Goal: Check status: Check status

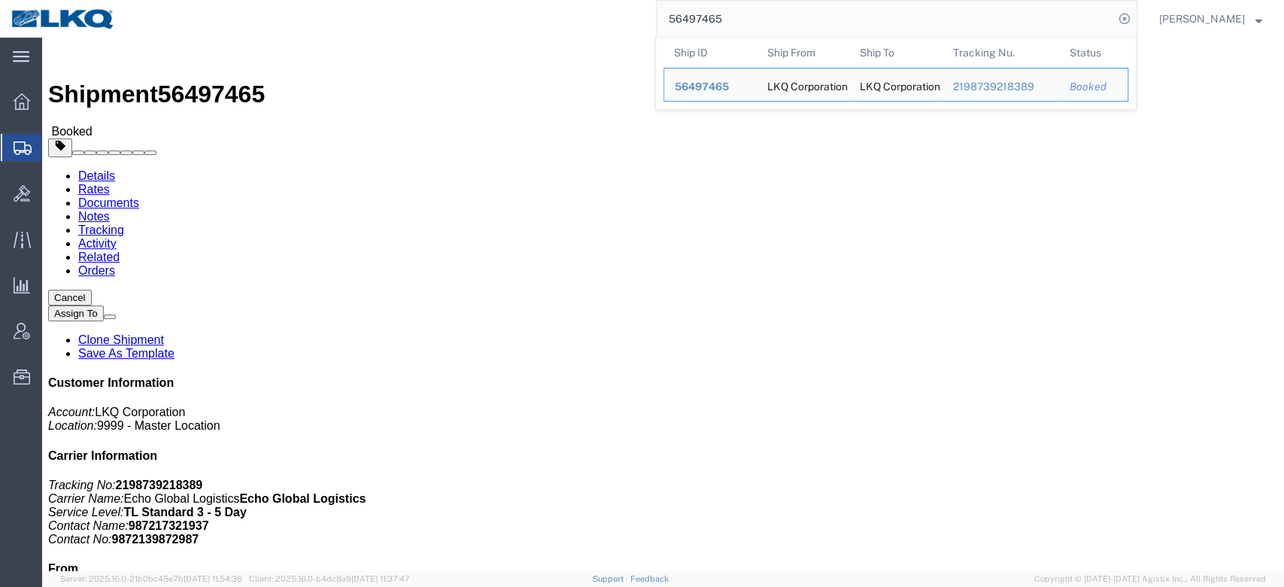
click at [743, 17] on input "56497465" at bounding box center [885, 19] width 457 height 36
paste input "17010"
click at [853, 26] on input "56417010" at bounding box center [885, 19] width 457 height 36
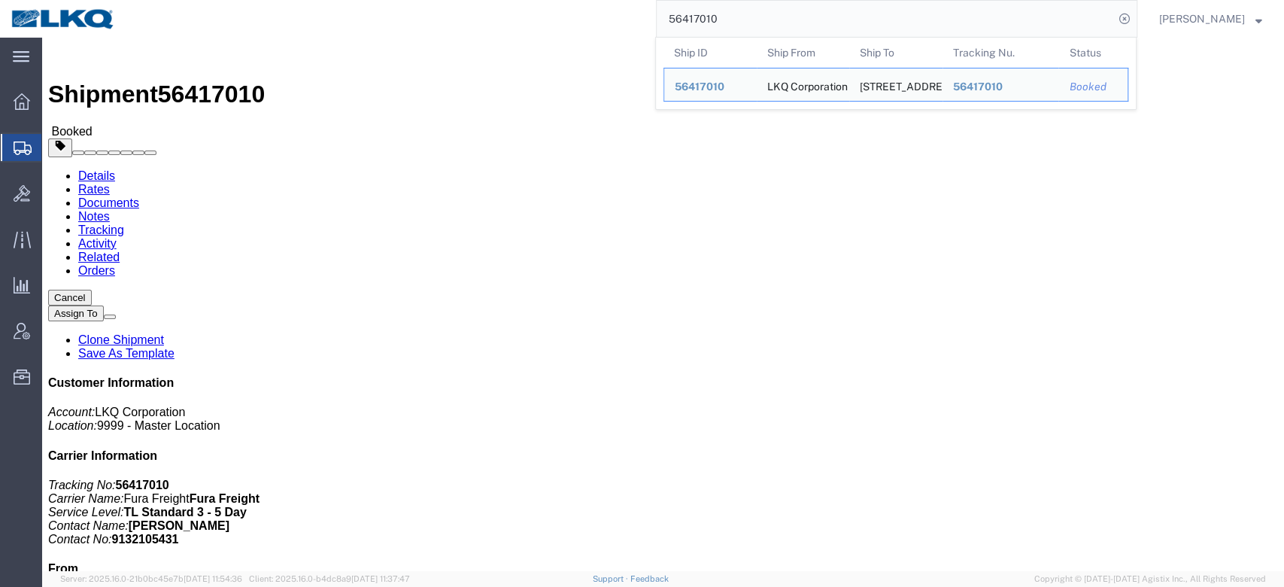
paste input "71455"
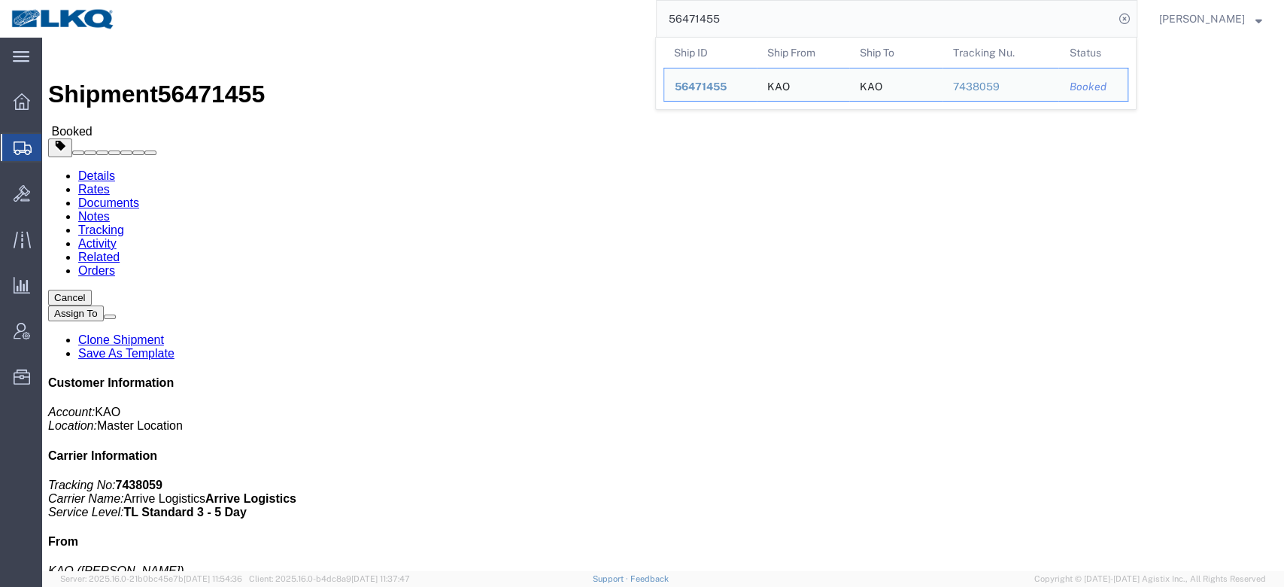
click at [736, 23] on input "56471455" at bounding box center [885, 19] width 457 height 36
paste input "86912"
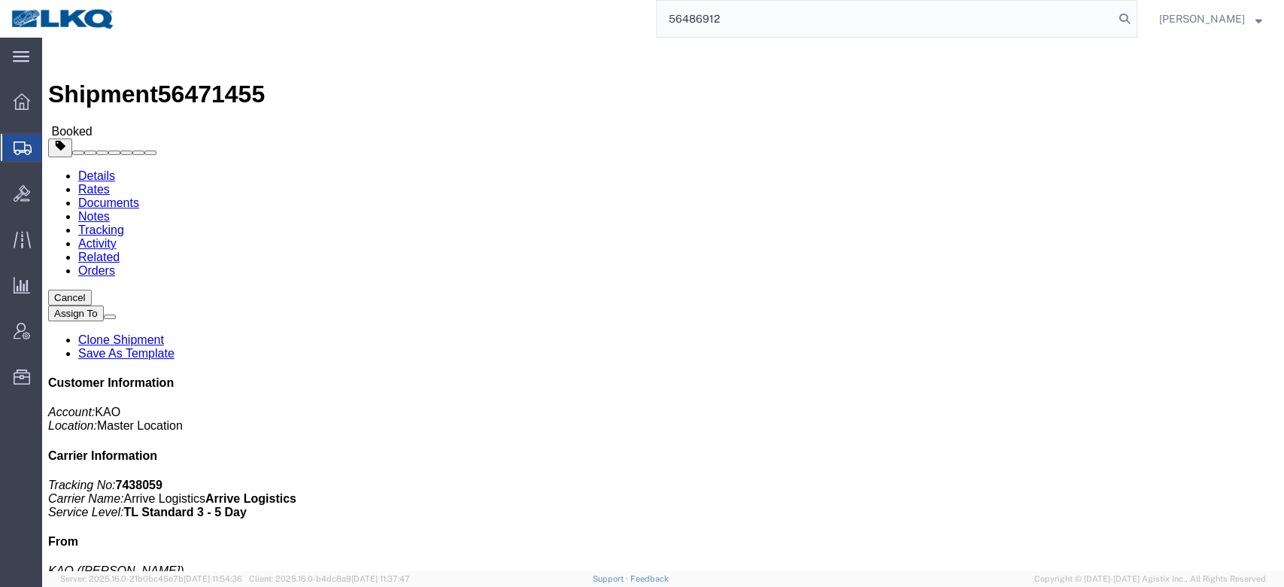
type input "56486912"
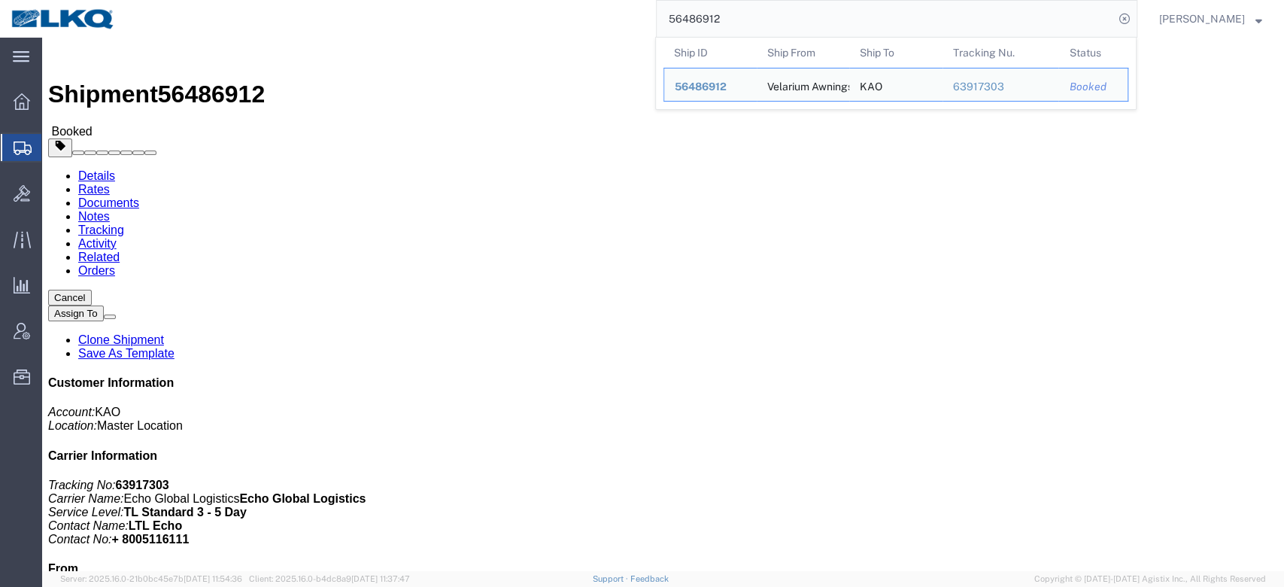
click at [736, 23] on input "56486912" at bounding box center [885, 19] width 457 height 36
click link "Notes"
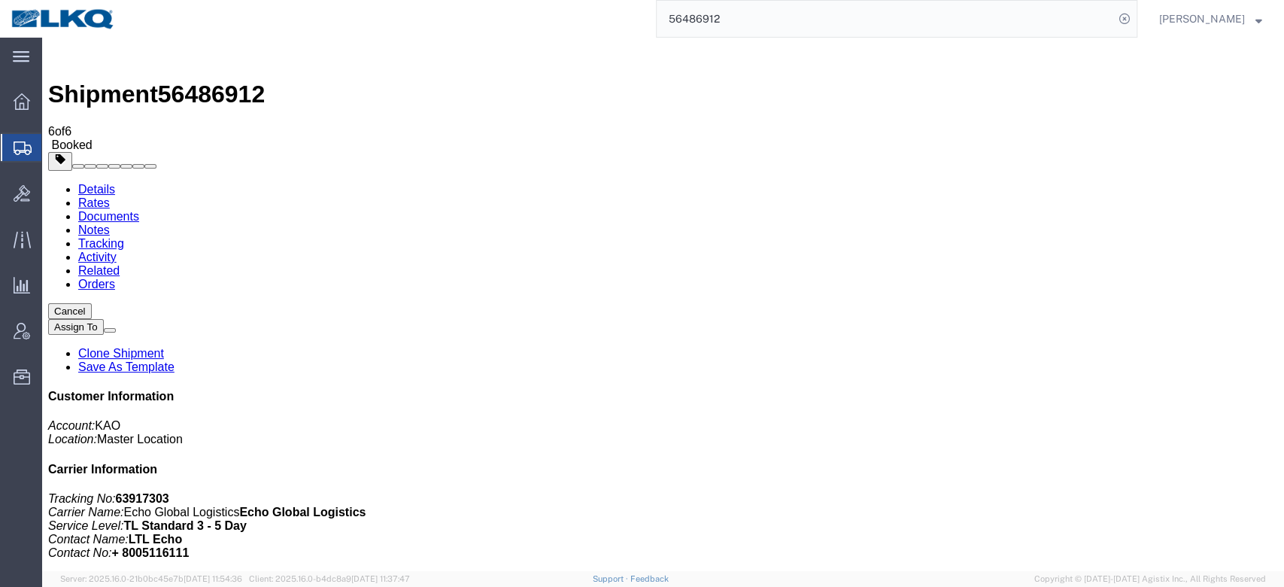
click at [101, 183] on link "Details" at bounding box center [96, 189] width 37 height 13
click b "485585"
copy b "485585"
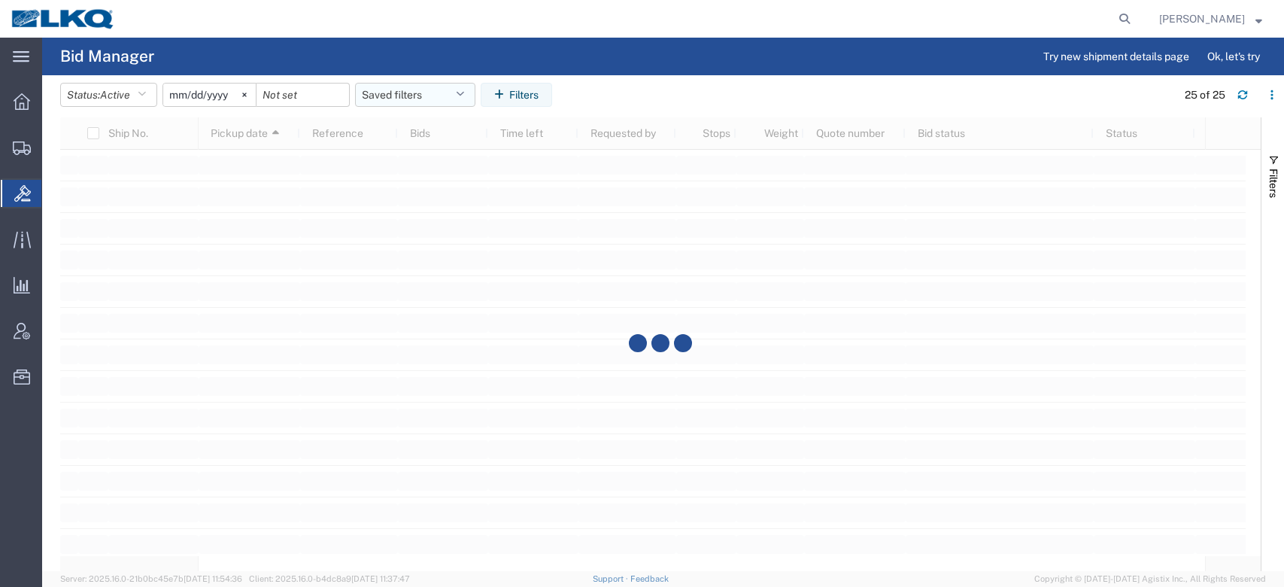
drag, startPoint x: 0, startPoint y: 0, endPoint x: 396, endPoint y: 89, distance: 405.5
click at [396, 80] on header "Status: Active Active All Awaiting Confirmation Awarded Closed Expired Open Wit…" at bounding box center [672, 96] width 1224 height 42
click at [396, 93] on button "Saved filters" at bounding box center [415, 95] width 120 height 24
click at [411, 164] on span "No PGW/LTL" at bounding box center [455, 161] width 197 height 28
type input "[DATE]"
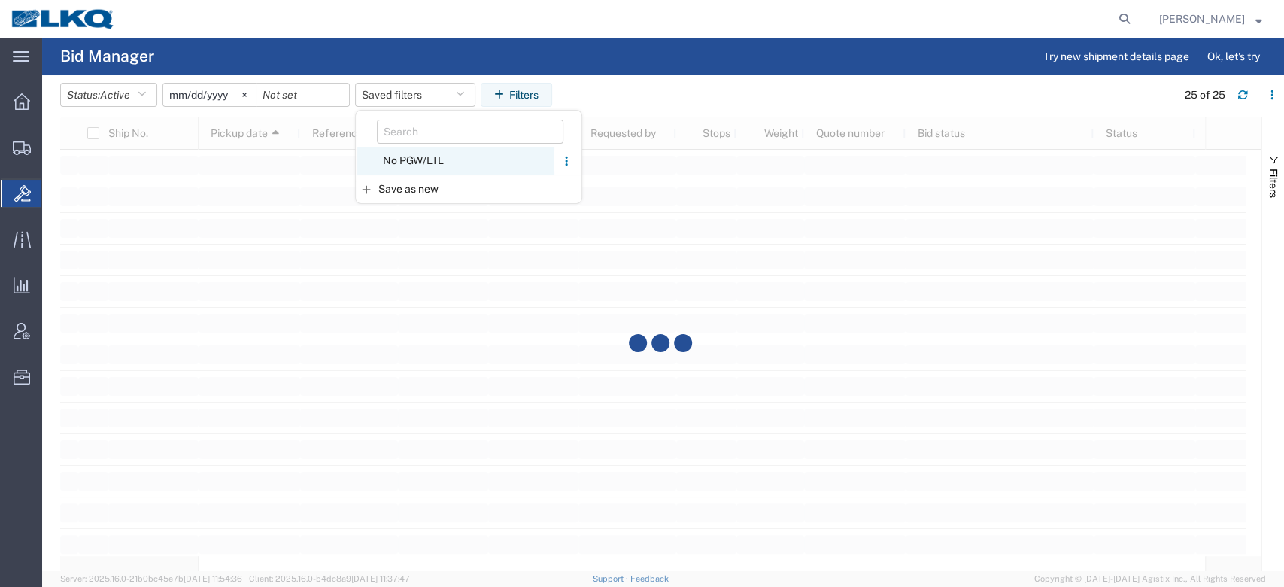
type input "[DATE]"
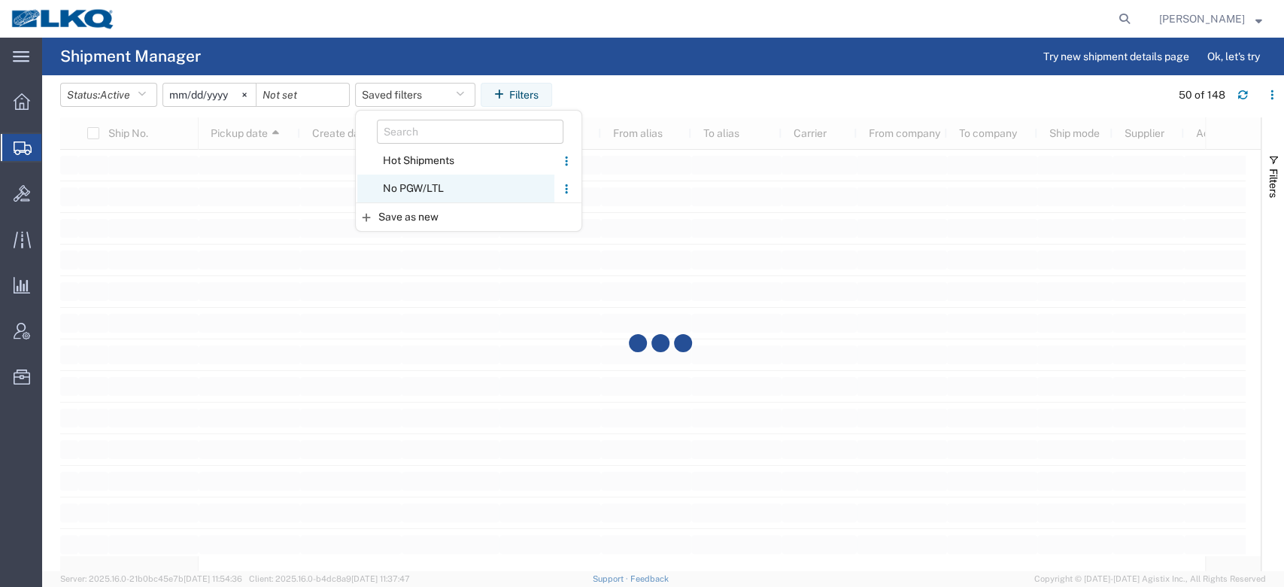
click at [413, 179] on span "No PGW/LTL" at bounding box center [455, 189] width 197 height 28
type input "[DATE]"
